Goal: Book appointment/travel/reservation

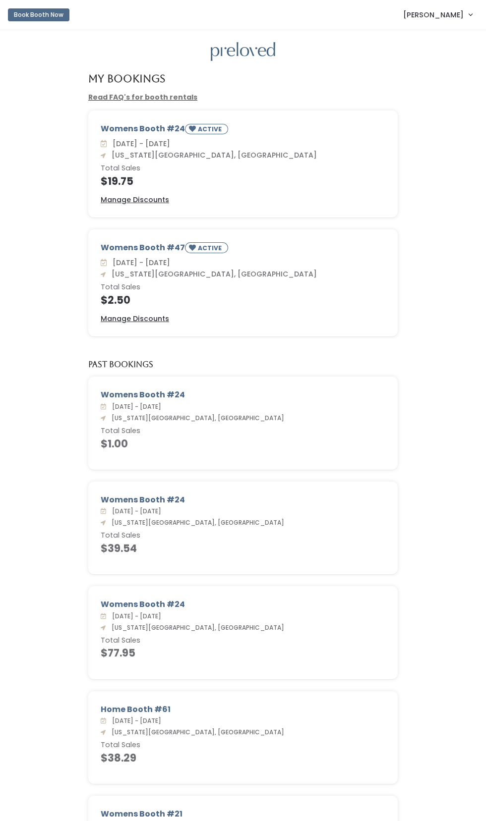
scroll to position [26, 0]
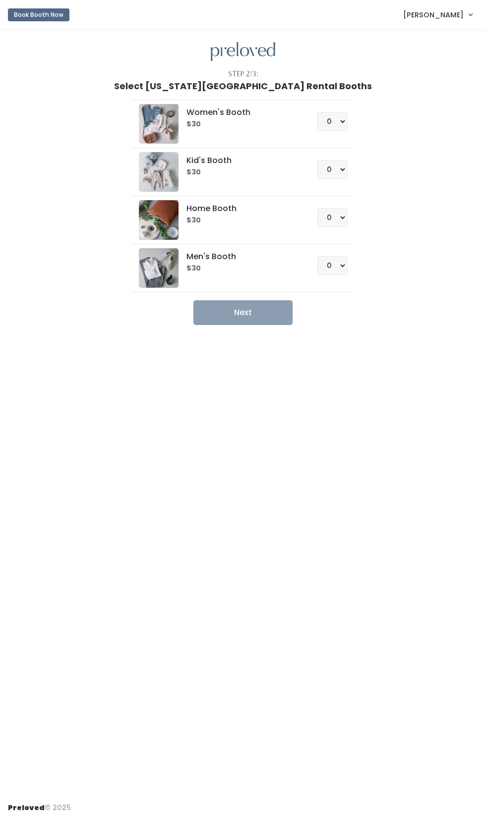
click at [439, 16] on span "[PERSON_NAME]" at bounding box center [433, 14] width 60 height 11
click at [438, 40] on link "My bookings" at bounding box center [436, 38] width 89 height 18
